Goal: Communication & Community: Connect with others

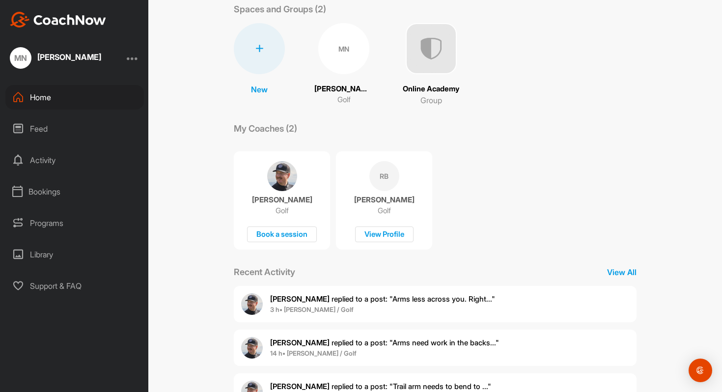
scroll to position [60, 0]
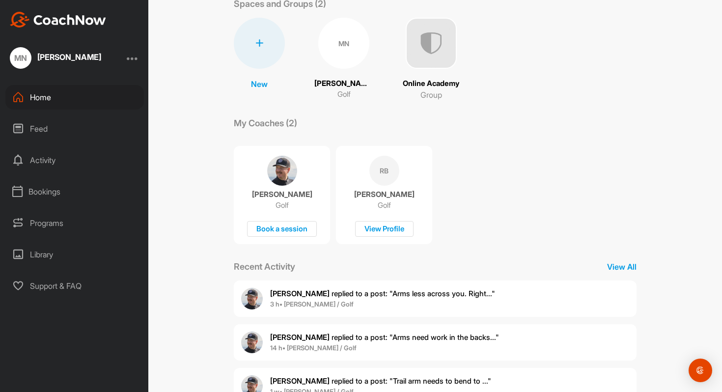
click at [374, 299] on span "3 h • [PERSON_NAME] / Golf" at bounding box center [382, 304] width 225 height 10
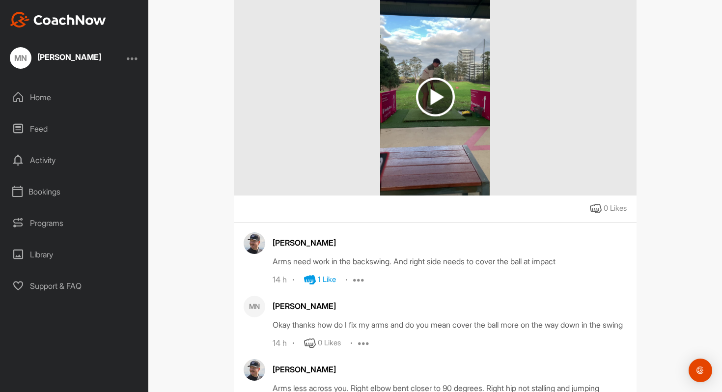
scroll to position [144, 0]
click at [463, 118] on img at bounding box center [435, 98] width 110 height 196
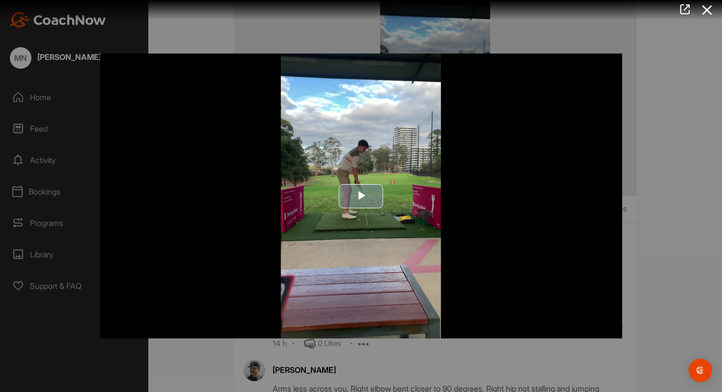
click at [379, 181] on img "Video Player" at bounding box center [361, 196] width 522 height 285
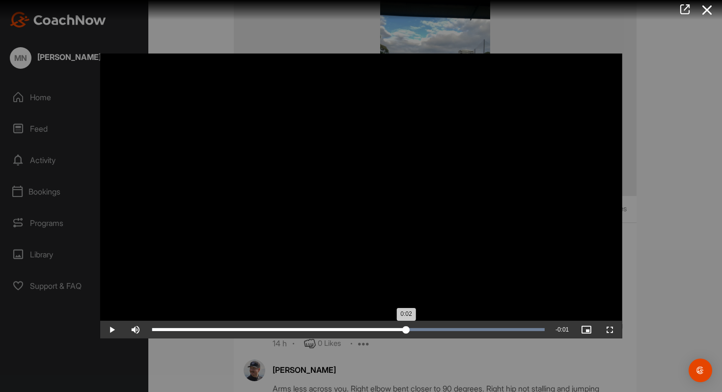
drag, startPoint x: 449, startPoint y: 328, endPoint x: 405, endPoint y: 332, distance: 43.4
click at [405, 331] on div "0:02" at bounding box center [279, 329] width 254 height 3
click at [706, 14] on icon at bounding box center [707, 10] width 23 height 18
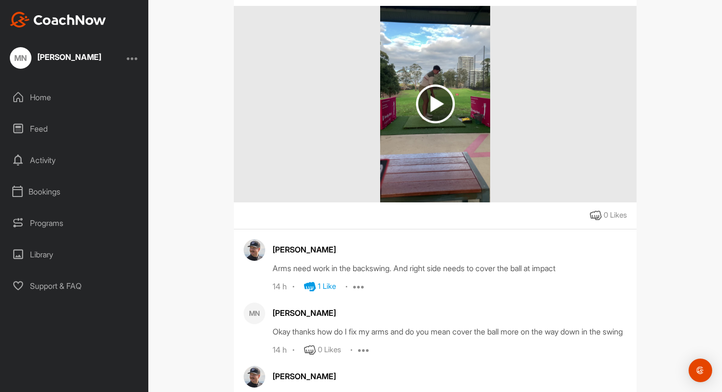
scroll to position [93, 0]
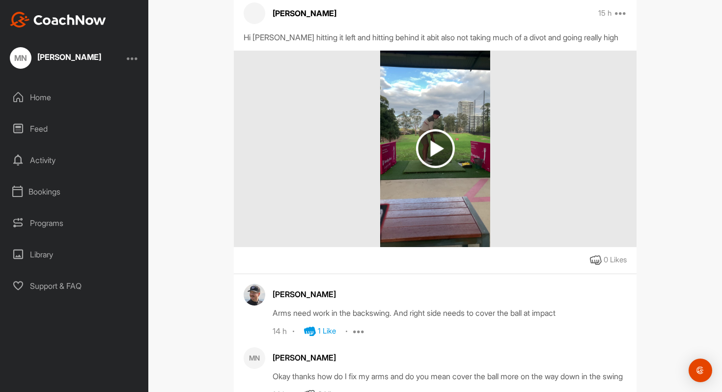
click at [438, 147] on img at bounding box center [435, 148] width 39 height 39
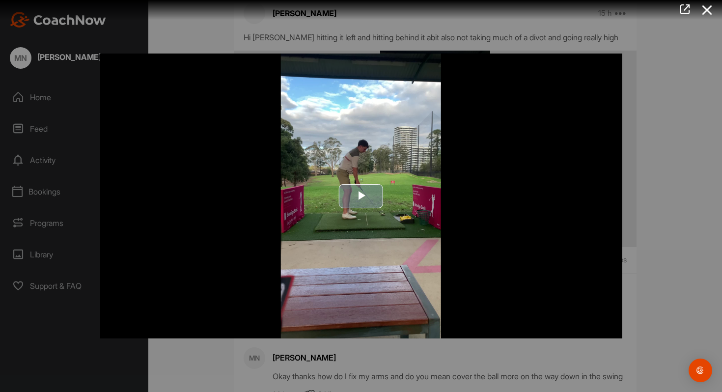
click at [388, 204] on img "Video Player" at bounding box center [361, 196] width 522 height 285
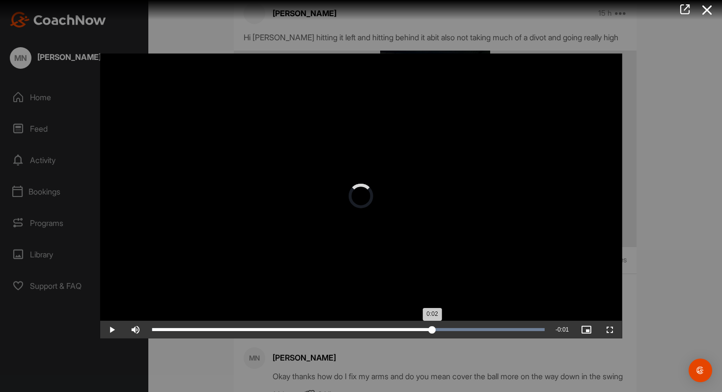
drag, startPoint x: 381, startPoint y: 323, endPoint x: 431, endPoint y: 336, distance: 52.1
click at [432, 337] on div "Loaded : 100.00% 0:02 0:02" at bounding box center [348, 330] width 402 height 18
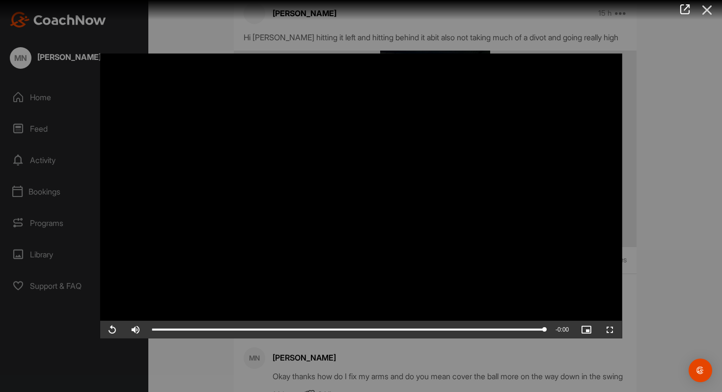
click at [707, 13] on icon at bounding box center [707, 10] width 23 height 18
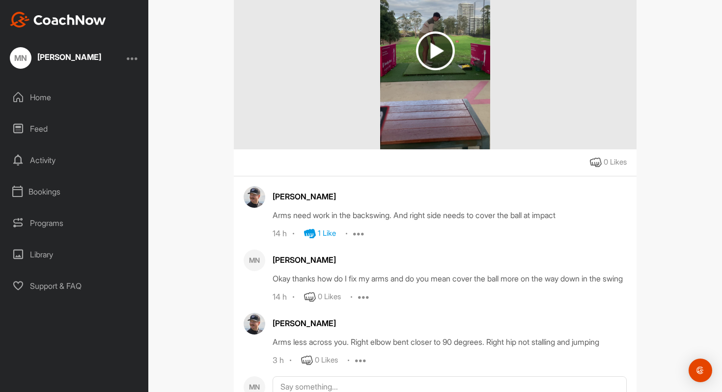
scroll to position [241, 0]
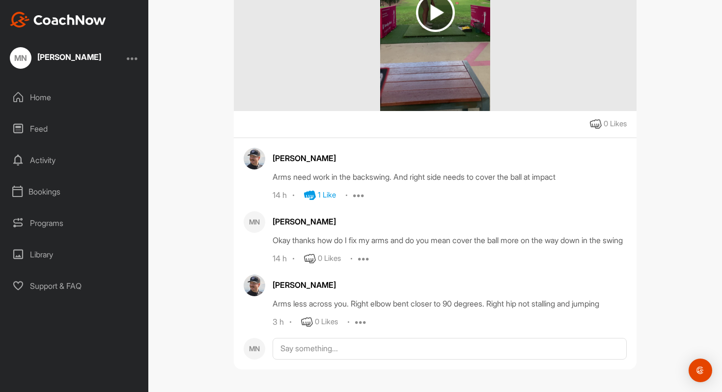
click at [316, 318] on div "0 Likes" at bounding box center [326, 321] width 23 height 11
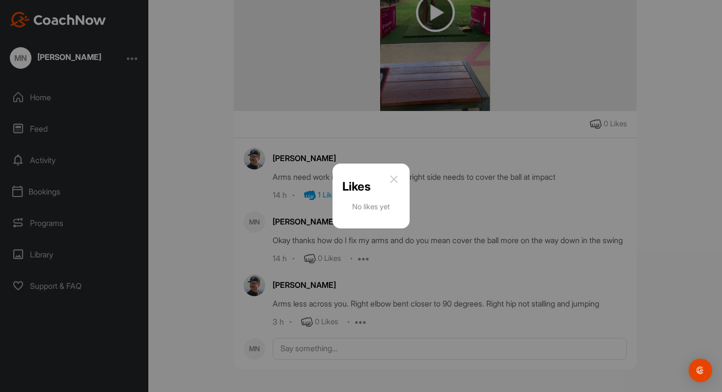
click at [398, 182] on img at bounding box center [394, 179] width 12 height 12
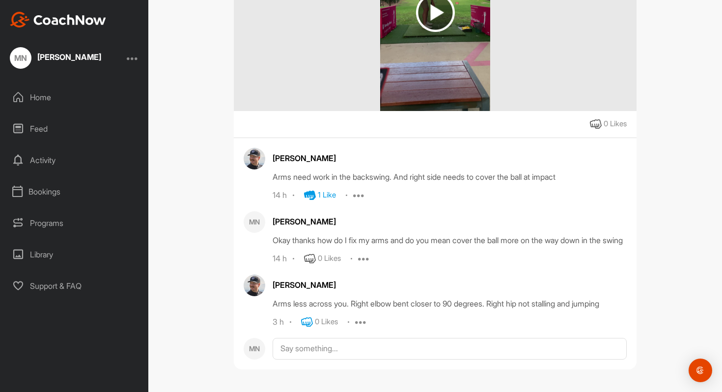
click at [310, 320] on icon at bounding box center [307, 322] width 12 height 12
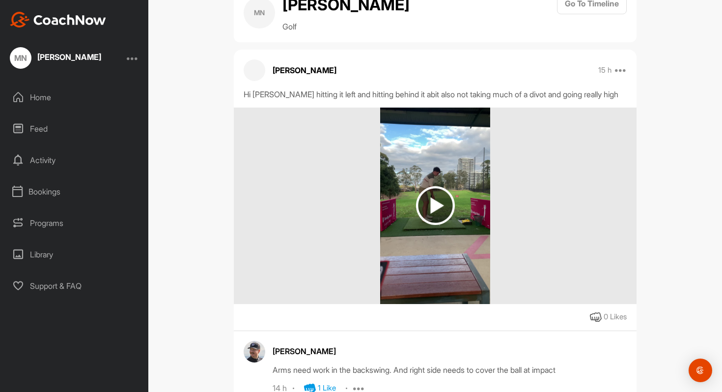
scroll to position [0, 0]
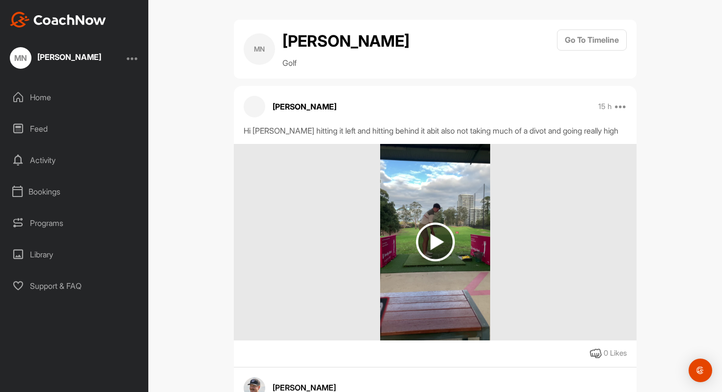
click at [41, 93] on div "Home" at bounding box center [74, 97] width 138 height 25
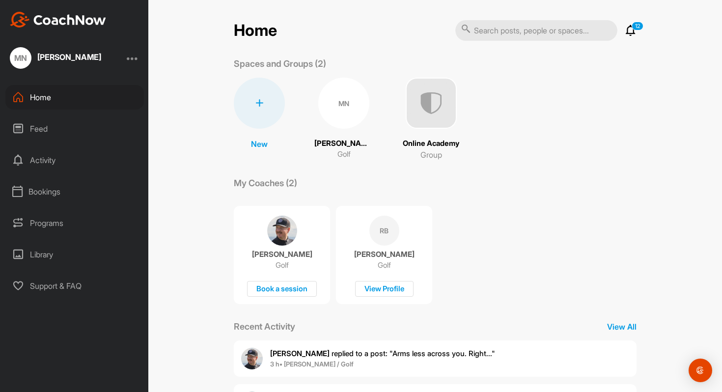
click at [278, 189] on p "My Coaches (2)" at bounding box center [265, 182] width 63 height 13
click at [355, 101] on div "MN" at bounding box center [343, 103] width 51 height 51
